Goal: Task Accomplishment & Management: Use online tool/utility

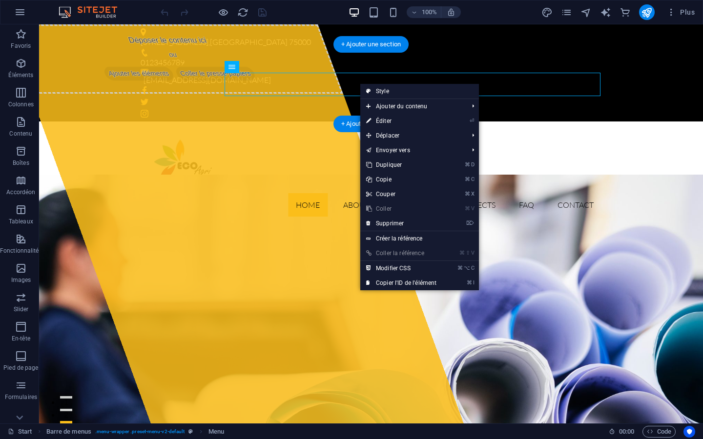
click at [320, 193] on nav "Home About Products Projects FAQ Contact" at bounding box center [371, 204] width 461 height 23
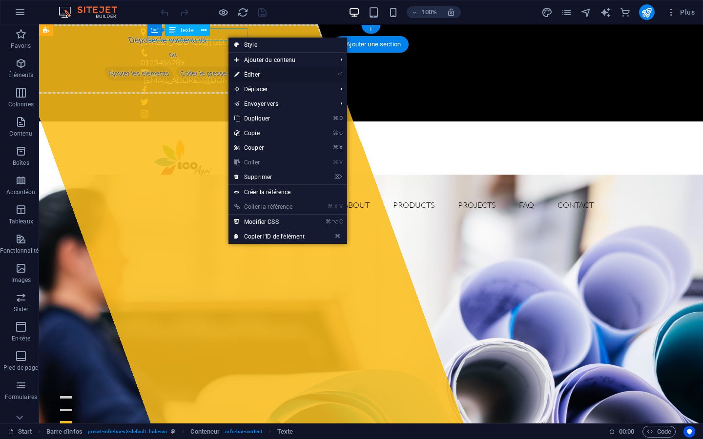
click at [255, 73] on link "⏎ Éditer" at bounding box center [269, 74] width 82 height 15
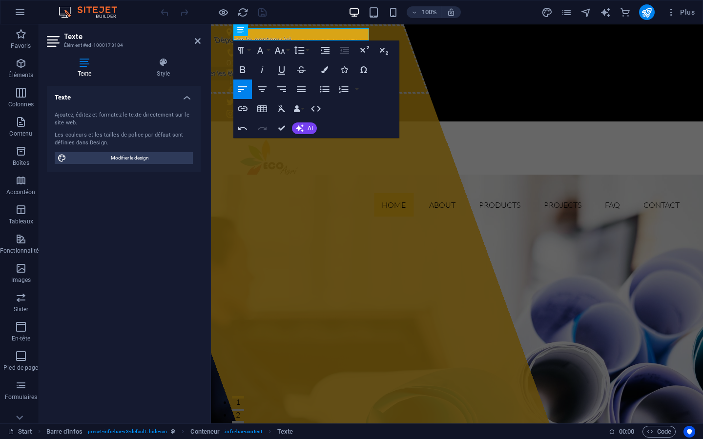
click at [554, 18] on div "100% Plus" at bounding box center [429, 12] width 540 height 16
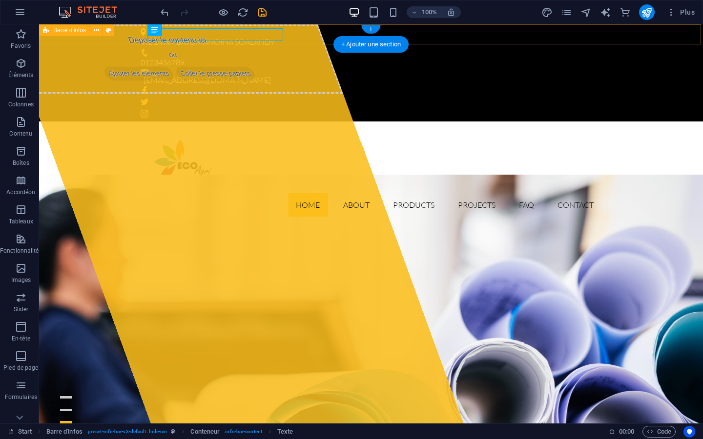
click at [390, 33] on div "VIE 24 AMBATOMANOINA SOALANDY [PHONE_NUMBER] [EMAIL_ADDRESS][DOMAIN_NAME]" at bounding box center [371, 72] width 664 height 97
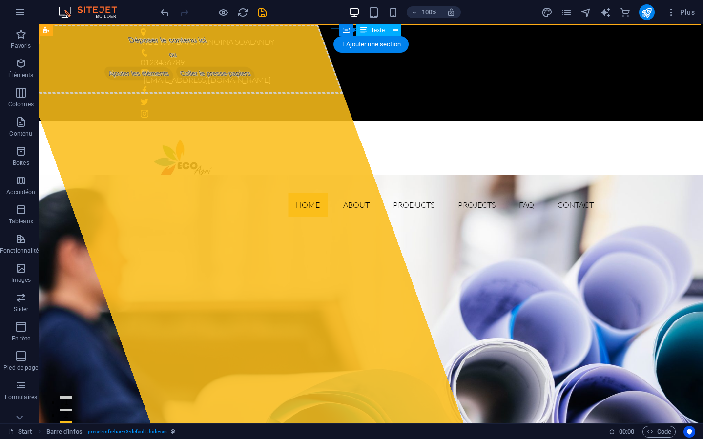
click at [379, 33] on span "Texte" at bounding box center [378, 30] width 14 height 6
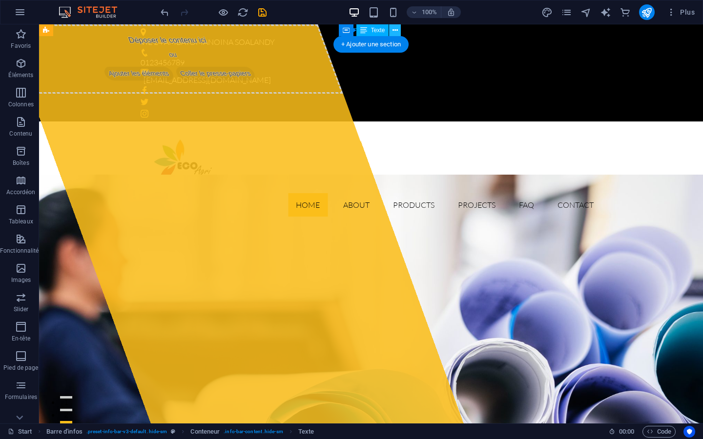
click at [395, 30] on icon at bounding box center [394, 30] width 5 height 10
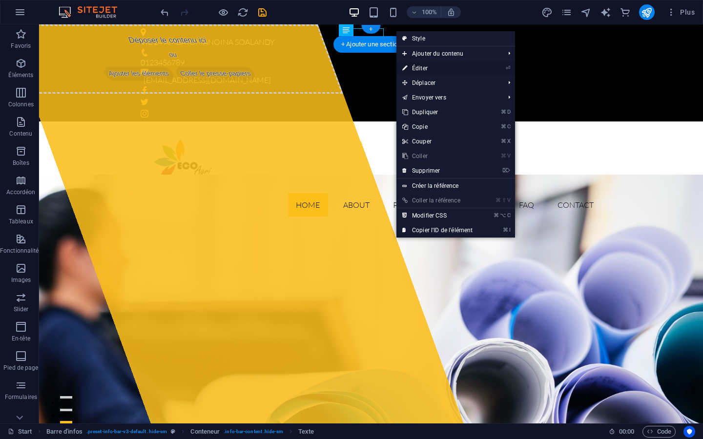
click at [416, 66] on link "⏎ Éditer" at bounding box center [437, 68] width 82 height 15
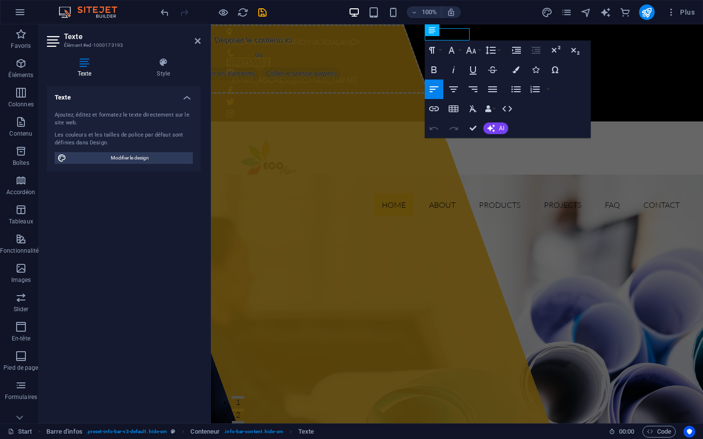
click at [270, 58] on span "0123456789" at bounding box center [248, 63] width 44 height 10
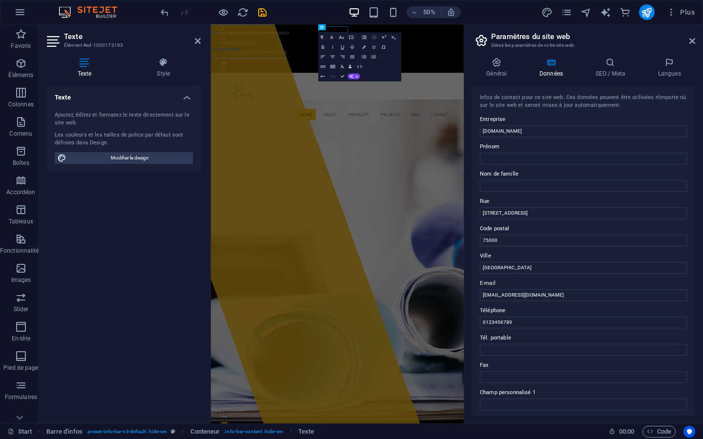
click at [340, 5] on div "50% Plus" at bounding box center [429, 12] width 540 height 16
click at [362, 6] on div "50% Plus" at bounding box center [429, 12] width 540 height 16
click at [354, 219] on div "Déposer le contenu ici ou Ajouter les éléments Coller le presse-papiers" at bounding box center [326, 423] width 603 height 799
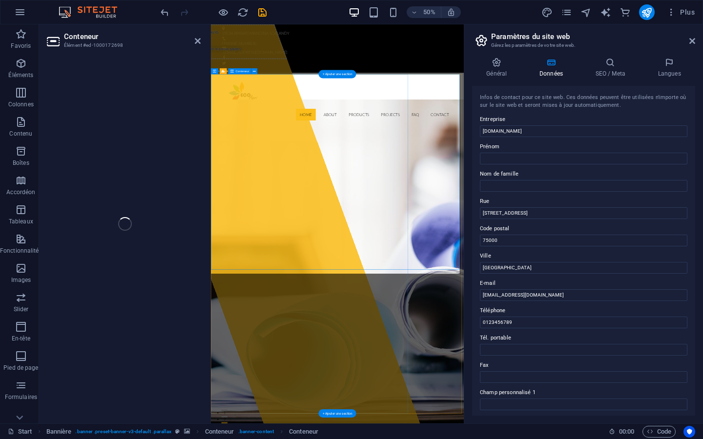
click at [354, 219] on div "Déposer le contenu ici ou Ajouter les éléments Coller le presse-papiers" at bounding box center [326, 423] width 603 height 799
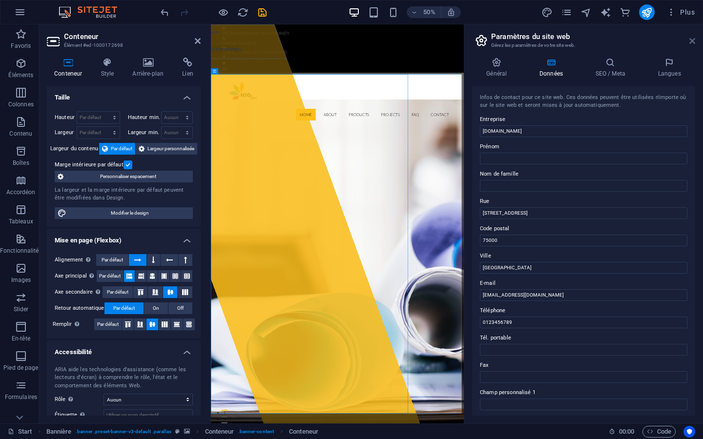
click at [691, 43] on icon at bounding box center [692, 41] width 6 height 8
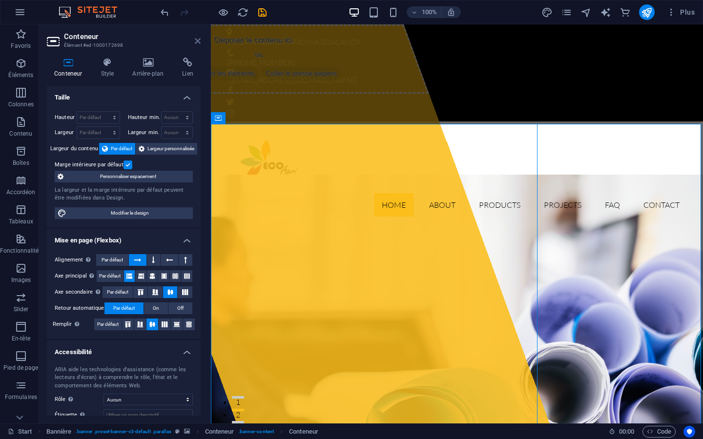
click at [198, 41] on icon at bounding box center [198, 41] width 6 height 8
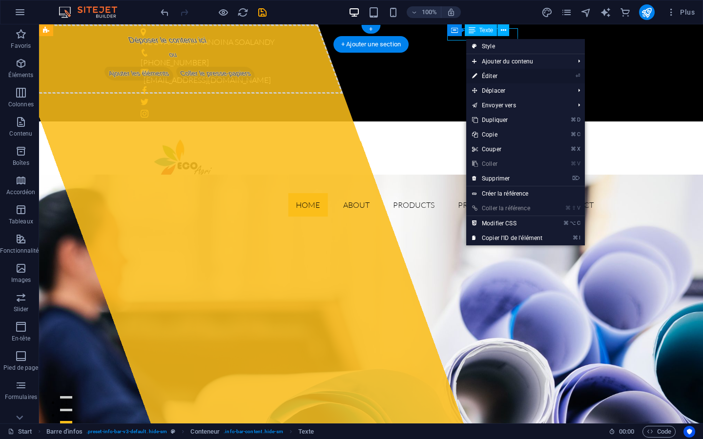
click at [488, 78] on link "⏎ Éditer" at bounding box center [507, 76] width 82 height 15
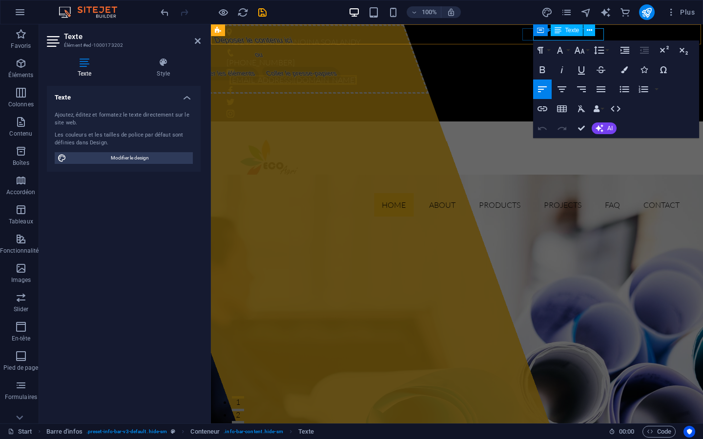
click at [357, 75] on link "[EMAIL_ADDRESS][DOMAIN_NAME]" at bounding box center [292, 80] width 127 height 10
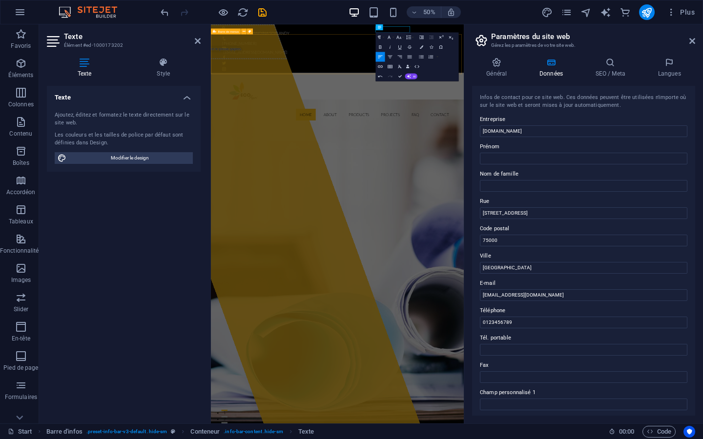
click at [485, 122] on div "Home About Products Projects FAQ Contact Menu" at bounding box center [464, 173] width 506 height 103
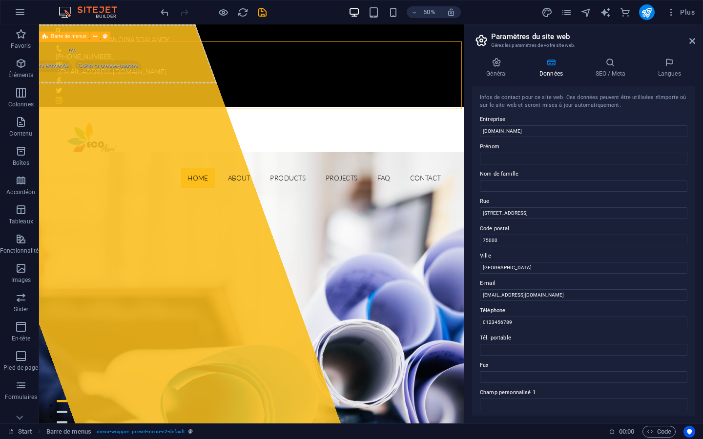
click at [403, 122] on div "Home About Products Projects FAQ Contact Menu" at bounding box center [289, 173] width 500 height 103
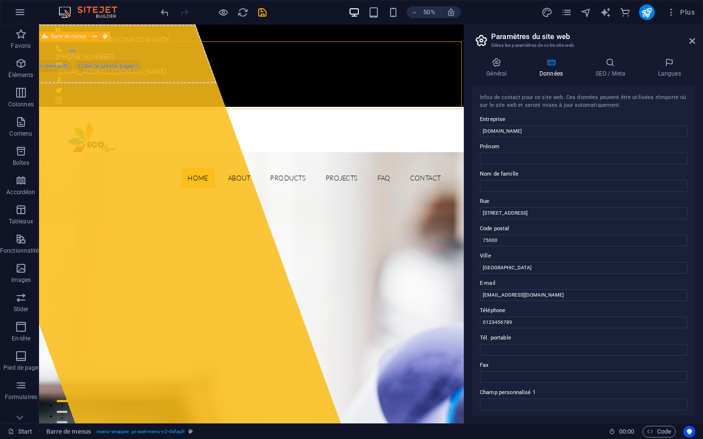
select select "header"
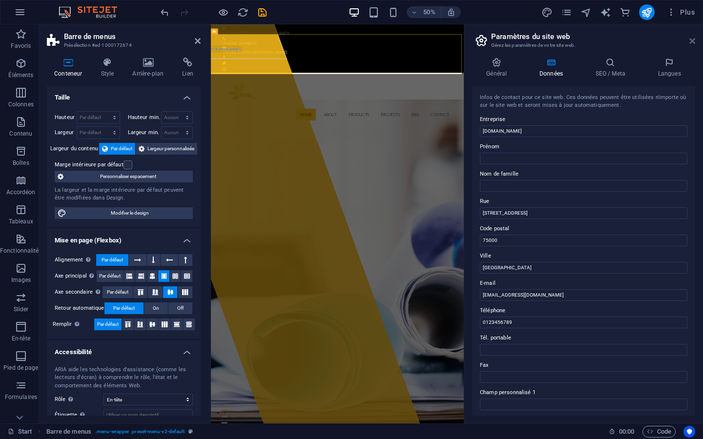
click at [691, 41] on icon at bounding box center [692, 41] width 6 height 8
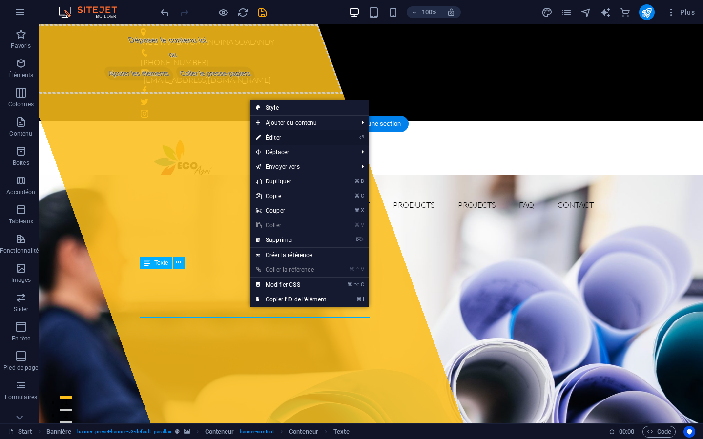
click at [272, 137] on link "⏎ Éditer" at bounding box center [291, 137] width 82 height 15
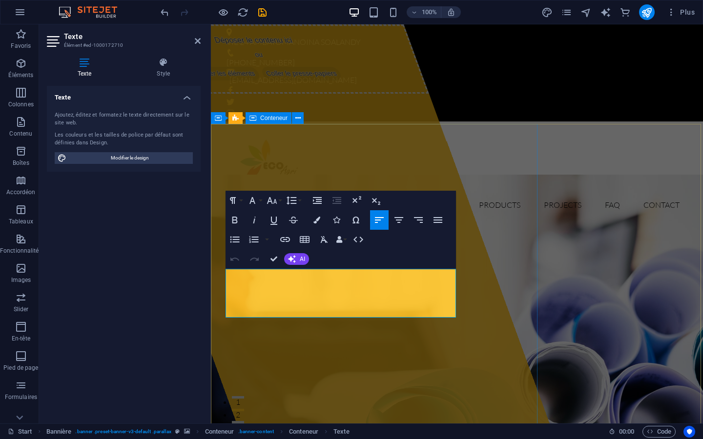
drag, startPoint x: 339, startPoint y: 313, endPoint x: 223, endPoint y: 272, distance: 123.0
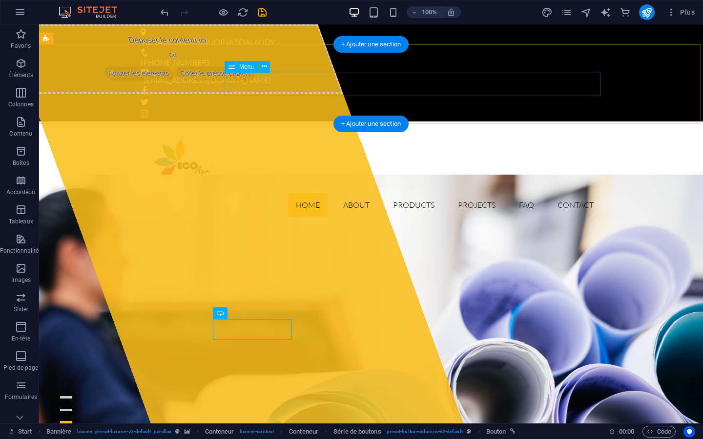
click at [423, 193] on nav "Home About Products Projects FAQ Contact" at bounding box center [371, 204] width 461 height 23
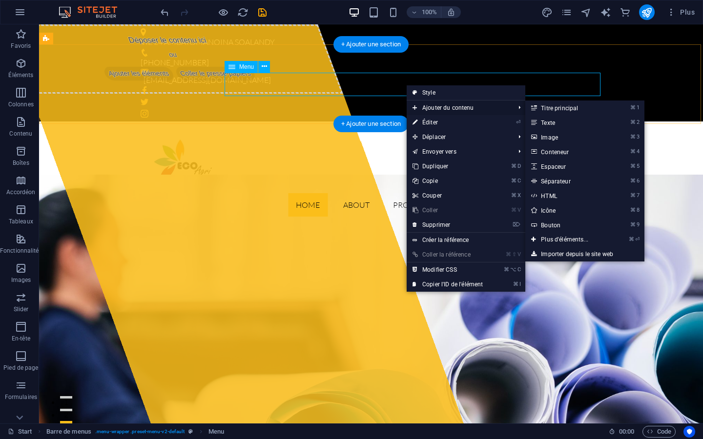
click at [440, 108] on span "Ajouter du contenu" at bounding box center [459, 108] width 104 height 15
click at [556, 107] on link "⌘ 1 Titre principal" at bounding box center [566, 108] width 82 height 15
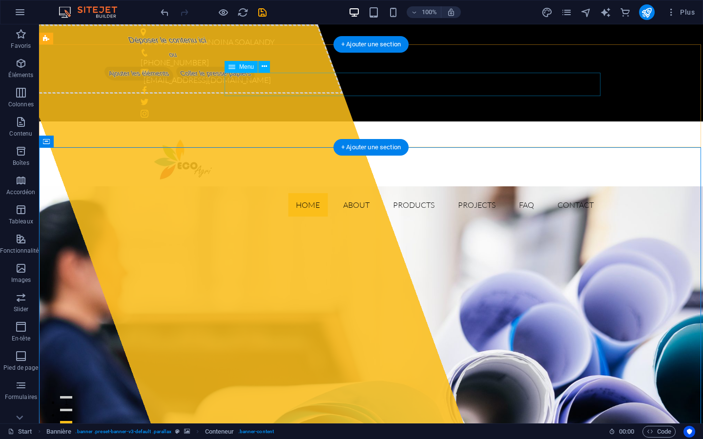
click at [421, 193] on nav "Home About Products Projects FAQ Contact" at bounding box center [371, 204] width 461 height 23
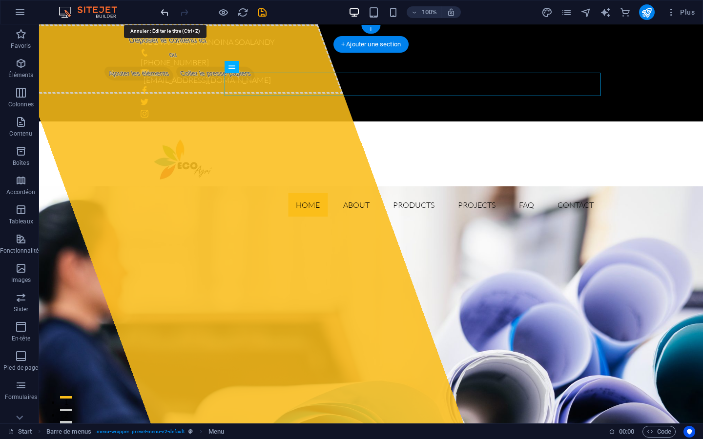
click at [164, 13] on icon "undo" at bounding box center [164, 12] width 11 height 11
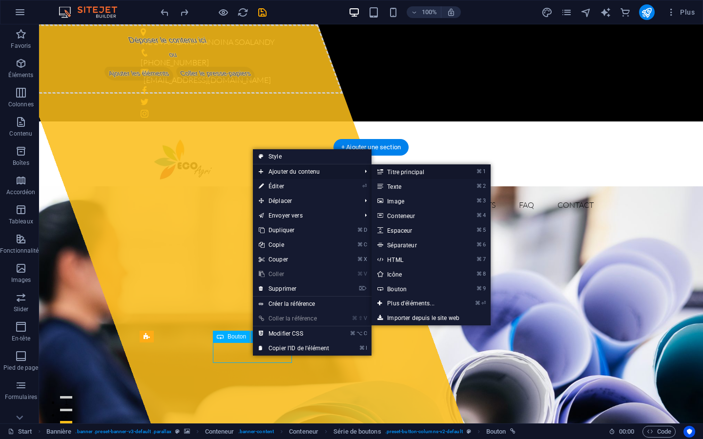
click at [397, 174] on link "⌘ 1 Titre principal" at bounding box center [412, 171] width 82 height 15
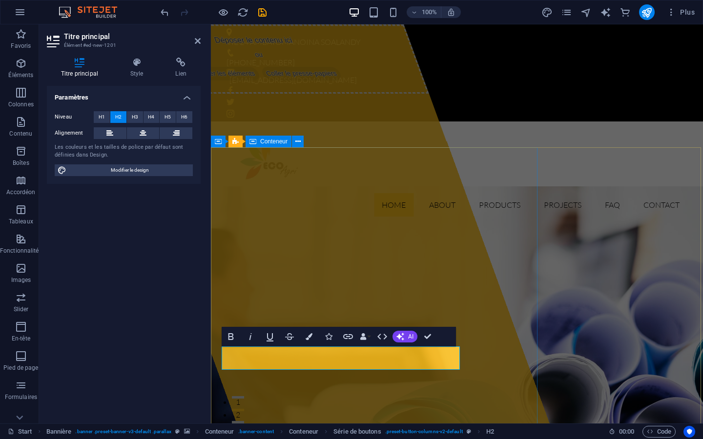
scroll to position [4, 0]
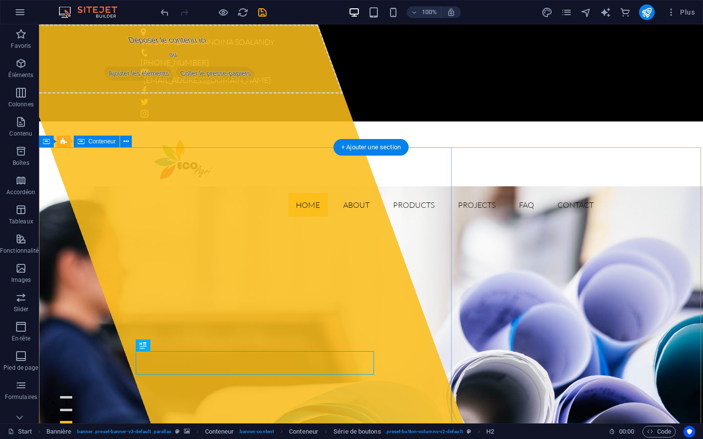
click at [239, 390] on div "Déposer le contenu ici ou Ajouter les éléments Coller le presse-papiers" at bounding box center [234, 223] width 458 height 399
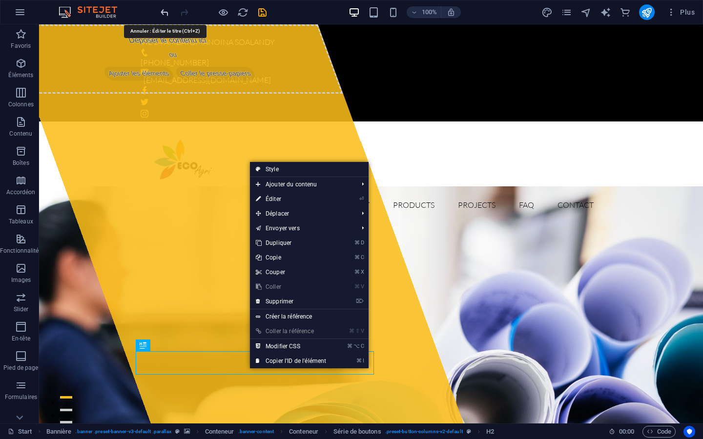
click at [164, 13] on icon "undo" at bounding box center [164, 12] width 11 height 11
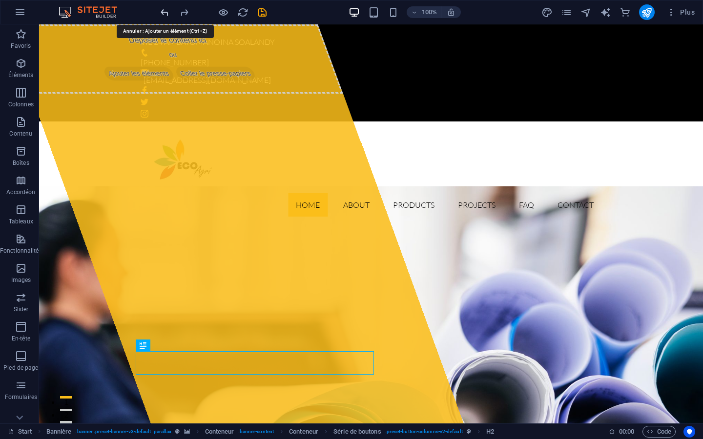
click at [164, 13] on icon "undo" at bounding box center [164, 12] width 11 height 11
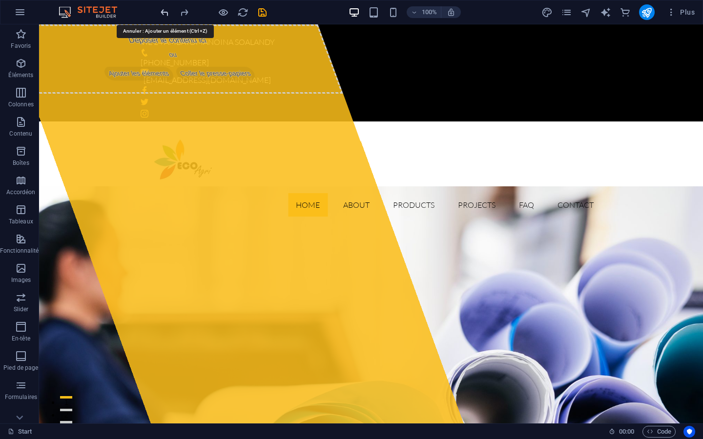
click at [164, 13] on icon "undo" at bounding box center [164, 12] width 11 height 11
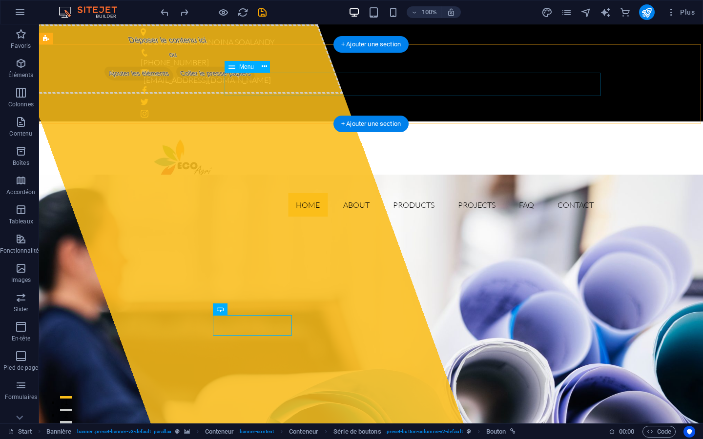
click at [406, 193] on nav "Home About Products Projects FAQ Contact" at bounding box center [371, 204] width 461 height 23
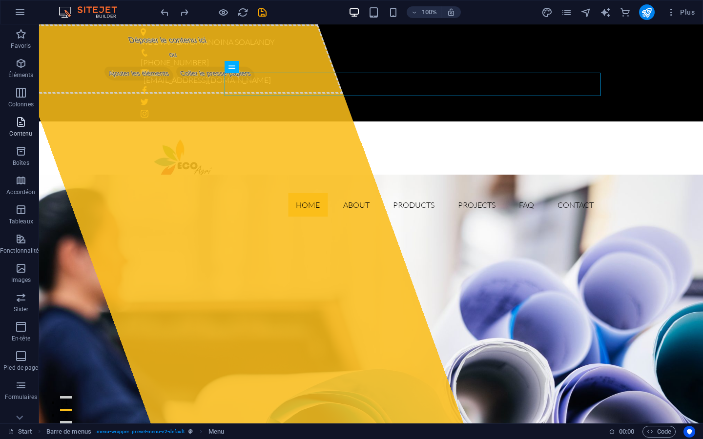
click at [17, 121] on icon "button" at bounding box center [21, 122] width 12 height 12
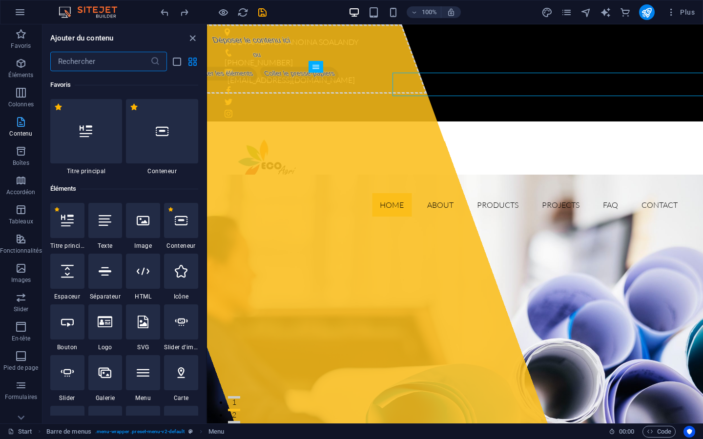
click at [21, 121] on icon "button" at bounding box center [21, 122] width 12 height 12
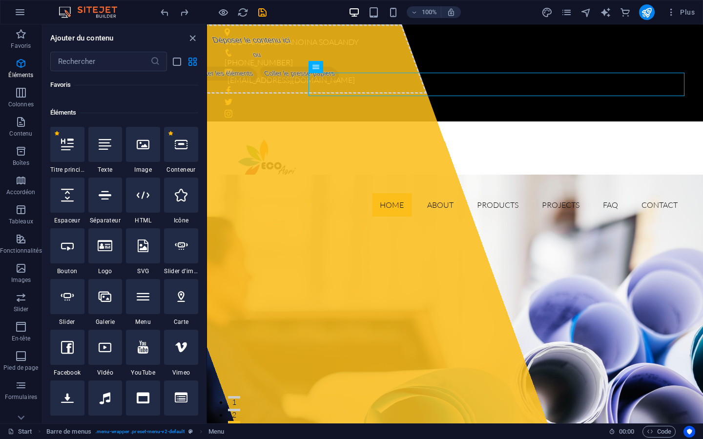
scroll to position [70, 0]
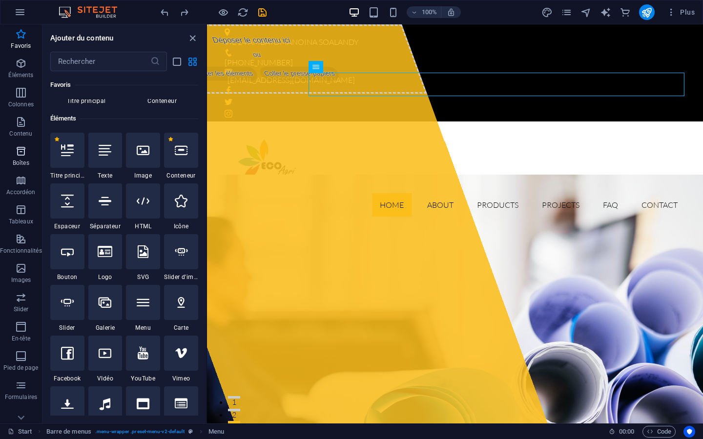
click at [18, 151] on icon "button" at bounding box center [21, 151] width 12 height 12
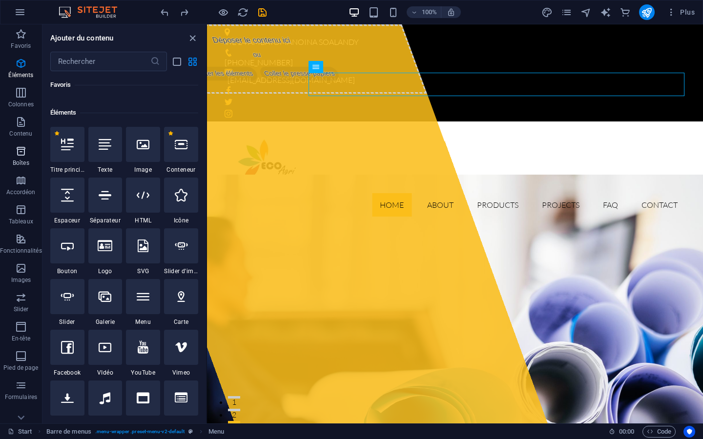
scroll to position [2773, 0]
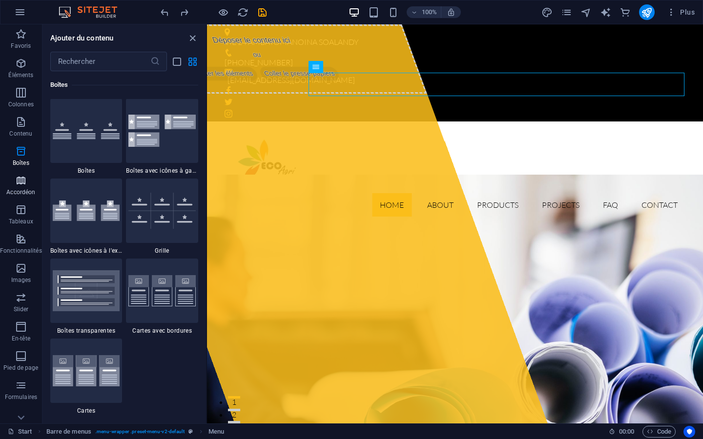
click at [21, 177] on icon "button" at bounding box center [21, 181] width 12 height 12
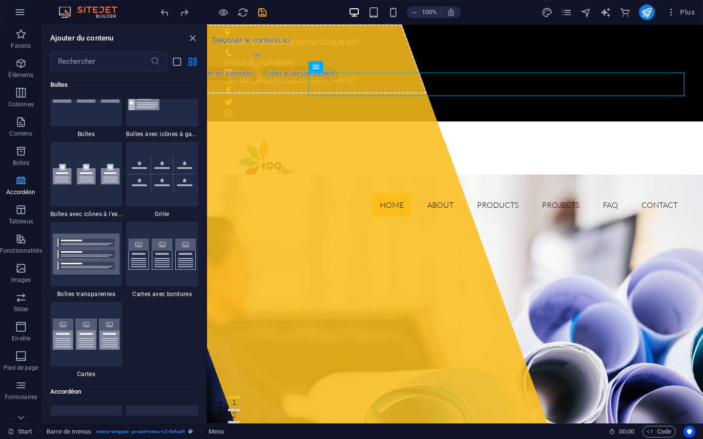
scroll to position [3219, 0]
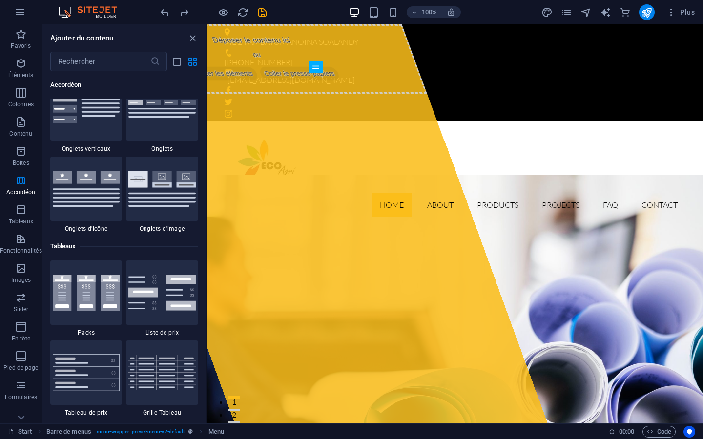
click at [163, 47] on img at bounding box center [161, 29] width 67 height 36
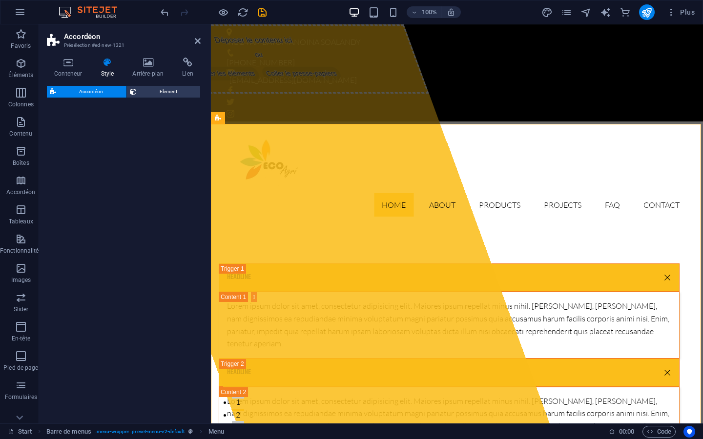
select select "rem"
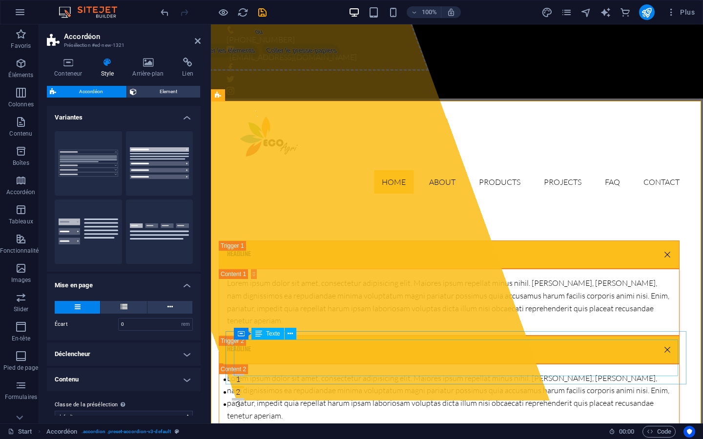
scroll to position [0, 0]
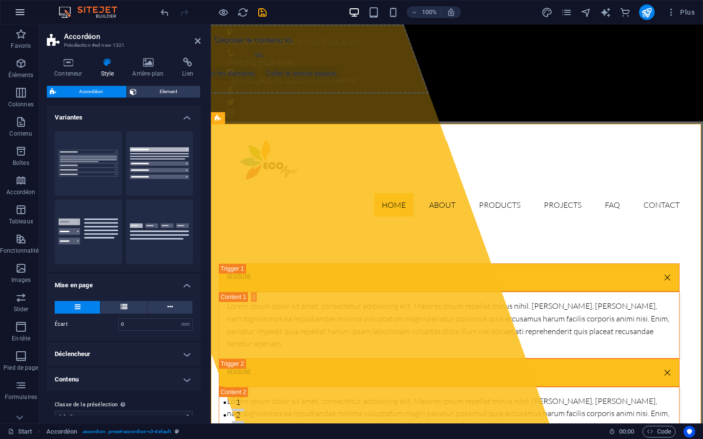
click at [16, 15] on icon "button" at bounding box center [20, 12] width 12 height 12
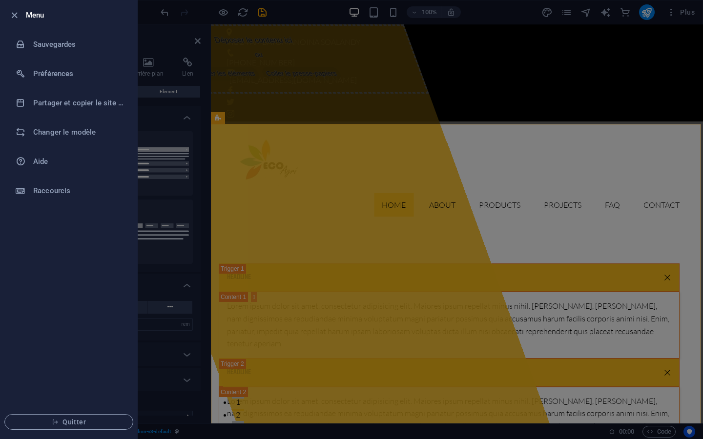
click at [198, 41] on div at bounding box center [351, 219] width 703 height 439
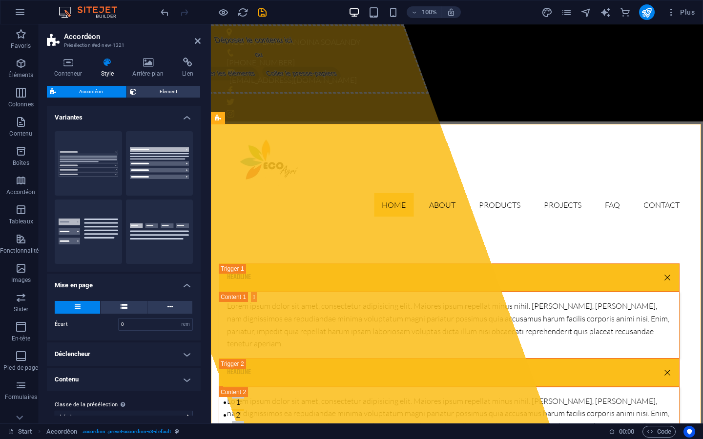
click at [198, 41] on icon at bounding box center [198, 41] width 6 height 8
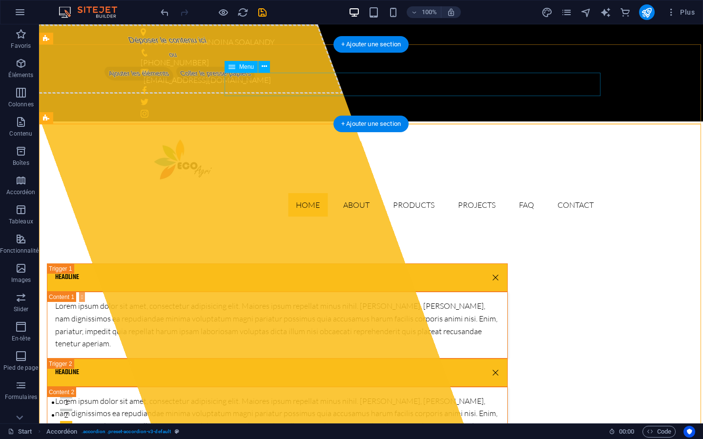
click at [361, 193] on nav "Home About Products Projects FAQ Contact" at bounding box center [371, 204] width 461 height 23
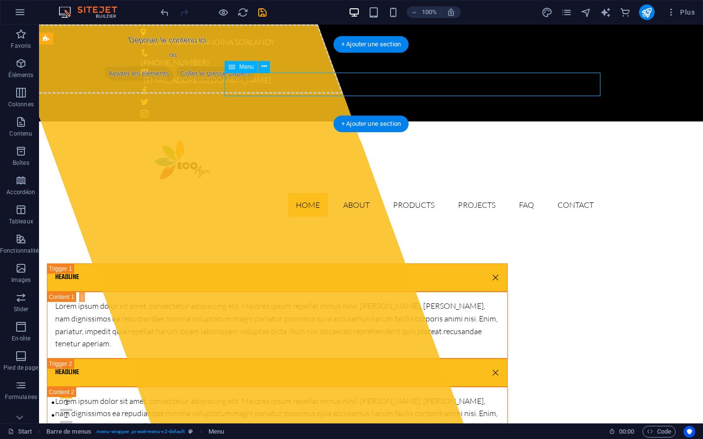
click at [359, 193] on nav "Home About Products Projects FAQ Contact" at bounding box center [371, 204] width 461 height 23
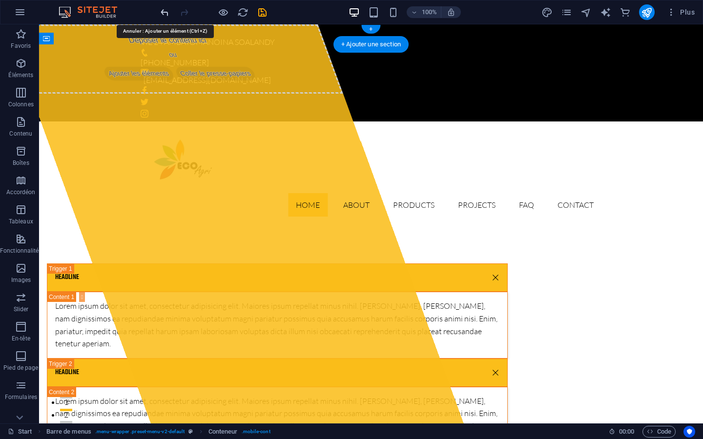
click at [163, 13] on icon "undo" at bounding box center [164, 12] width 11 height 11
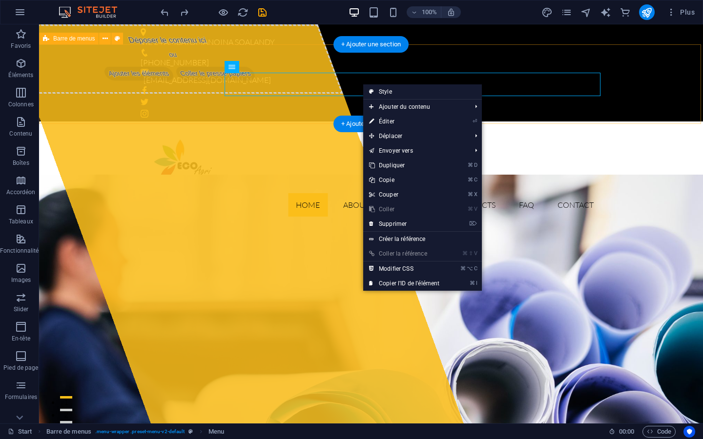
click at [82, 122] on div "Home About Products Projects FAQ Contact Menu" at bounding box center [371, 173] width 664 height 103
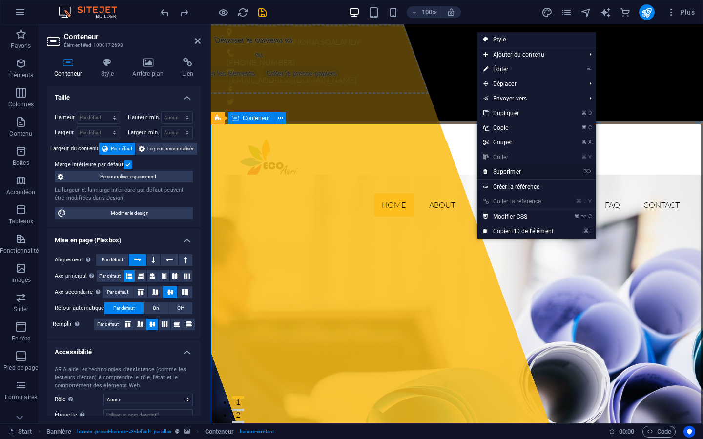
click at [502, 173] on link "⌦ Supprimer" at bounding box center [518, 171] width 82 height 15
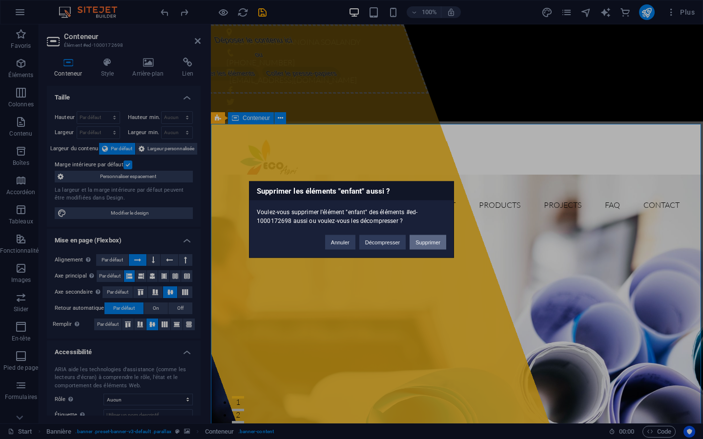
click at [416, 241] on button "Supprimer" at bounding box center [428, 242] width 37 height 15
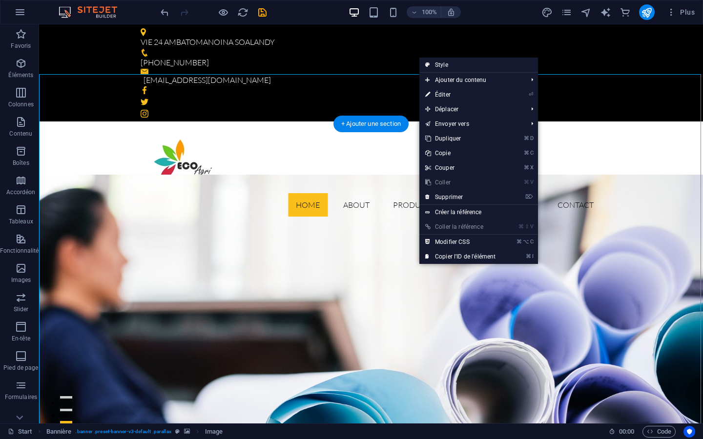
click at [390, 292] on figure at bounding box center [371, 360] width 664 height 370
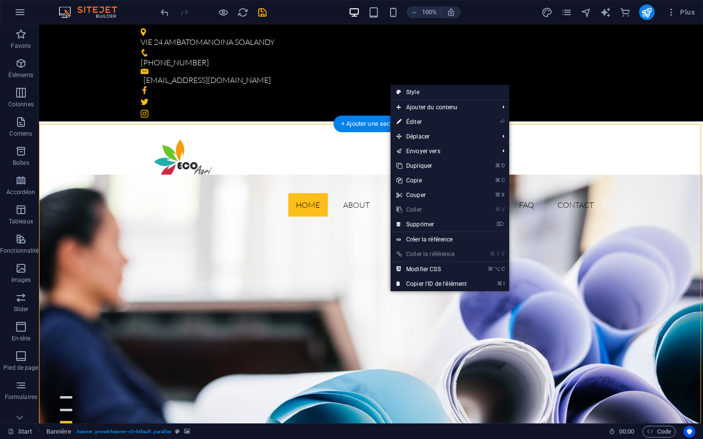
drag, startPoint x: 390, startPoint y: 292, endPoint x: 355, endPoint y: 300, distance: 34.9
click at [355, 300] on figure at bounding box center [371, 360] width 664 height 370
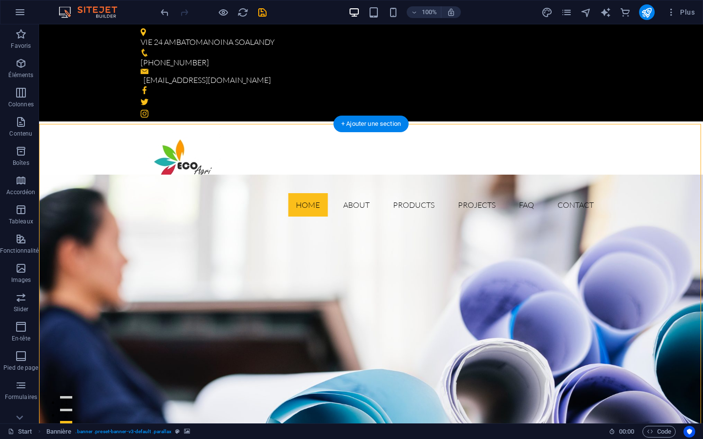
click at [355, 300] on figure at bounding box center [371, 360] width 664 height 370
click at [21, 268] on icon "button" at bounding box center [21, 269] width 12 height 12
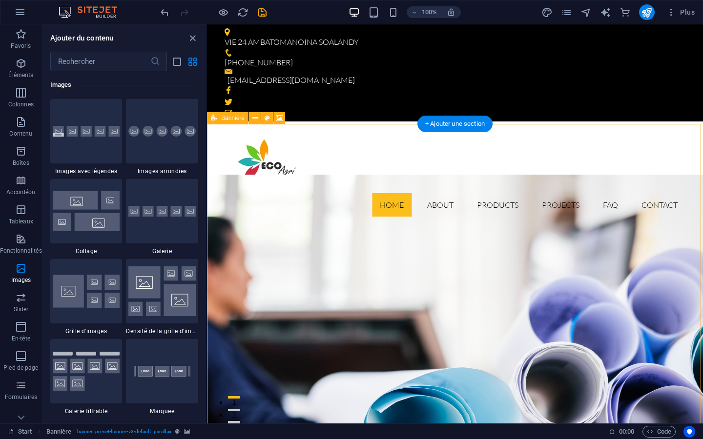
click at [409, 274] on figure at bounding box center [455, 360] width 496 height 370
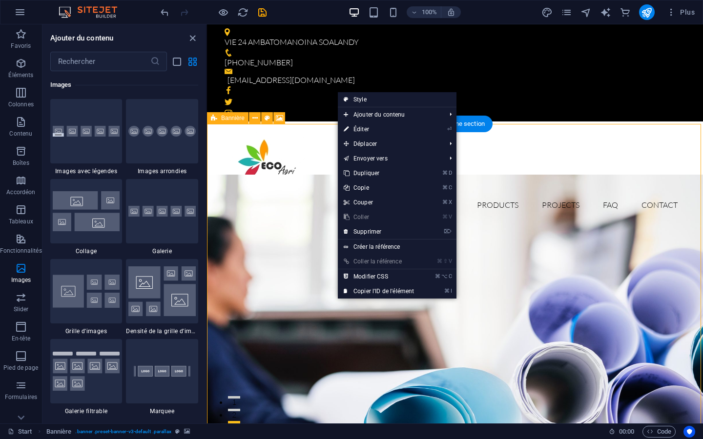
click at [320, 314] on figure at bounding box center [455, 360] width 496 height 370
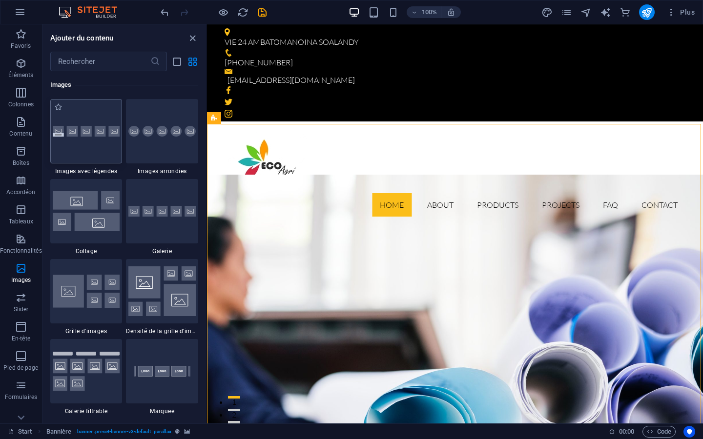
click at [72, 137] on img at bounding box center [86, 131] width 67 height 11
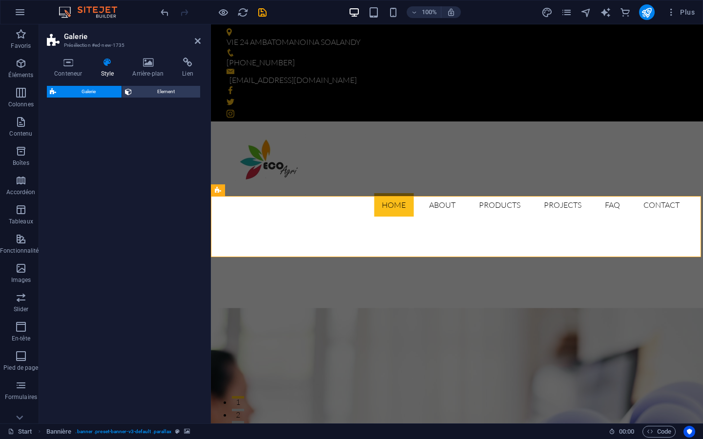
scroll to position [267, 0]
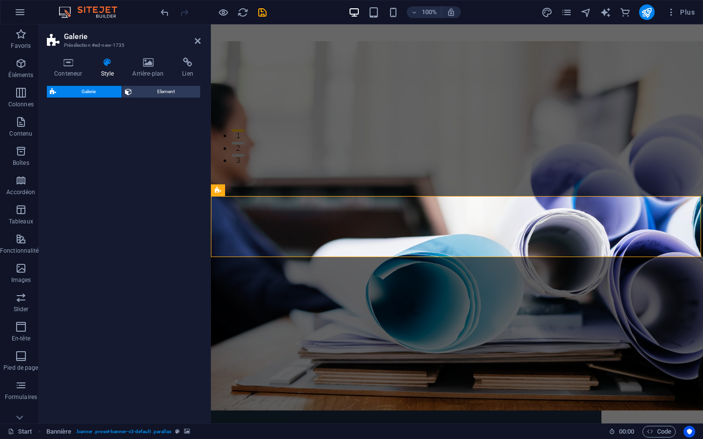
select select "rem"
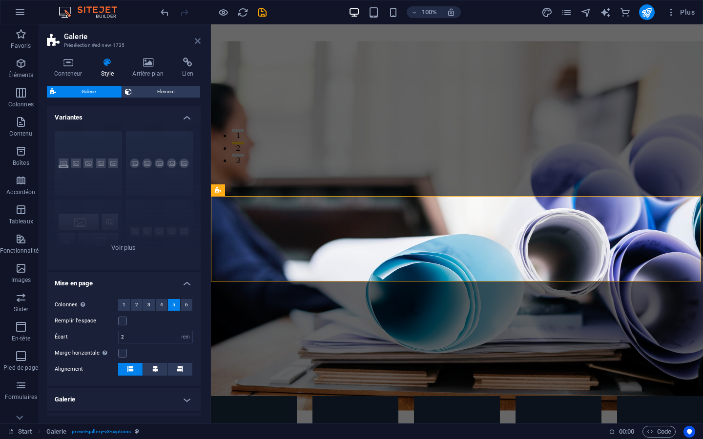
click at [198, 42] on icon at bounding box center [198, 41] width 6 height 8
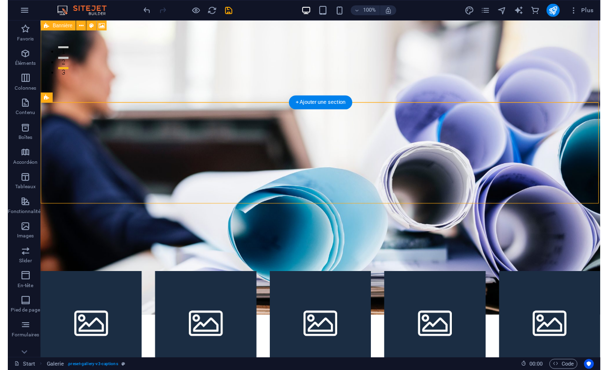
scroll to position [372, 0]
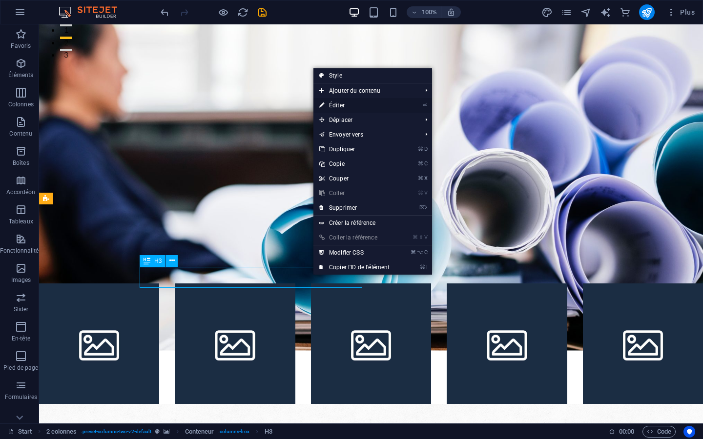
drag, startPoint x: 340, startPoint y: 106, endPoint x: 129, endPoint y: 82, distance: 212.7
click at [340, 106] on link "⏎ Éditer" at bounding box center [354, 105] width 82 height 15
